Goal: Navigation & Orientation: Understand site structure

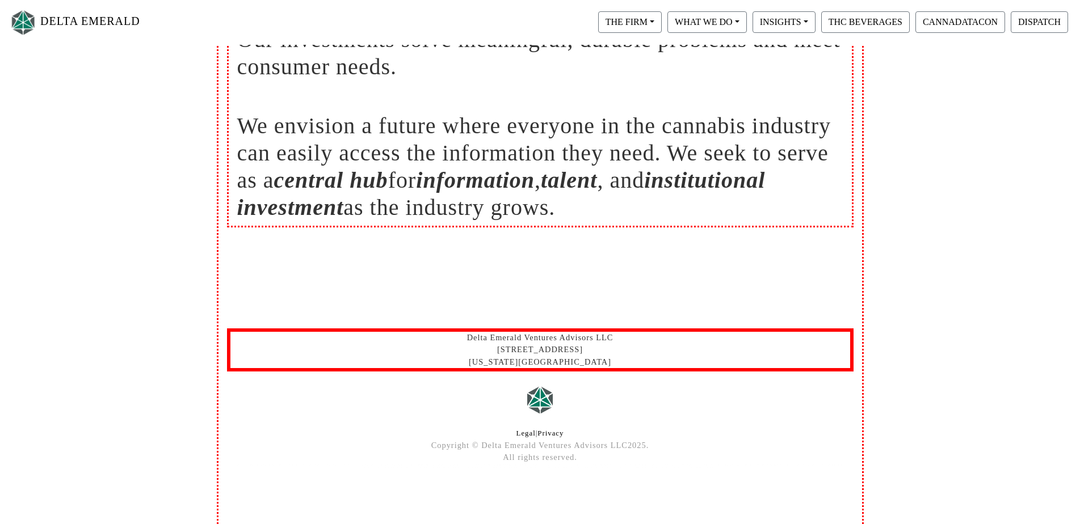
scroll to position [232, 0]
